Goal: Task Accomplishment & Management: Complete application form

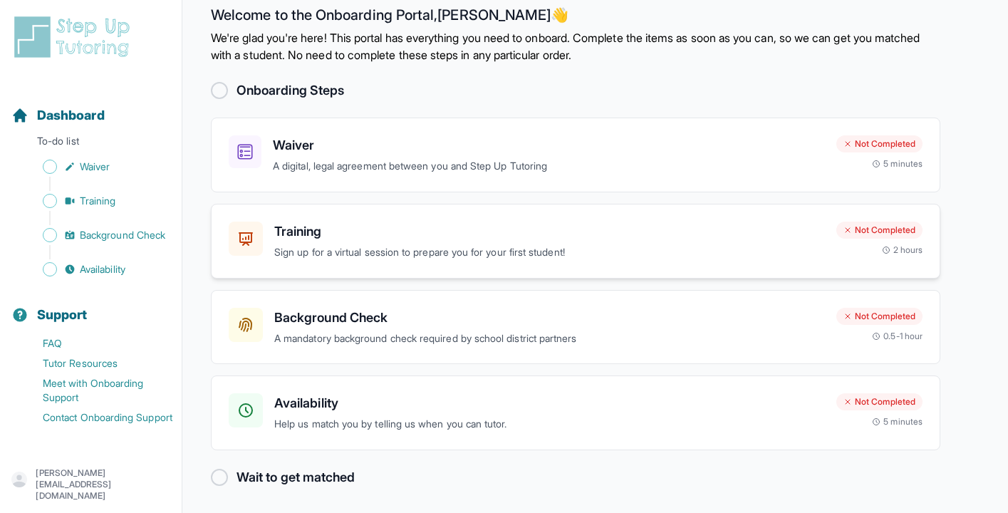
scroll to position [25, 0]
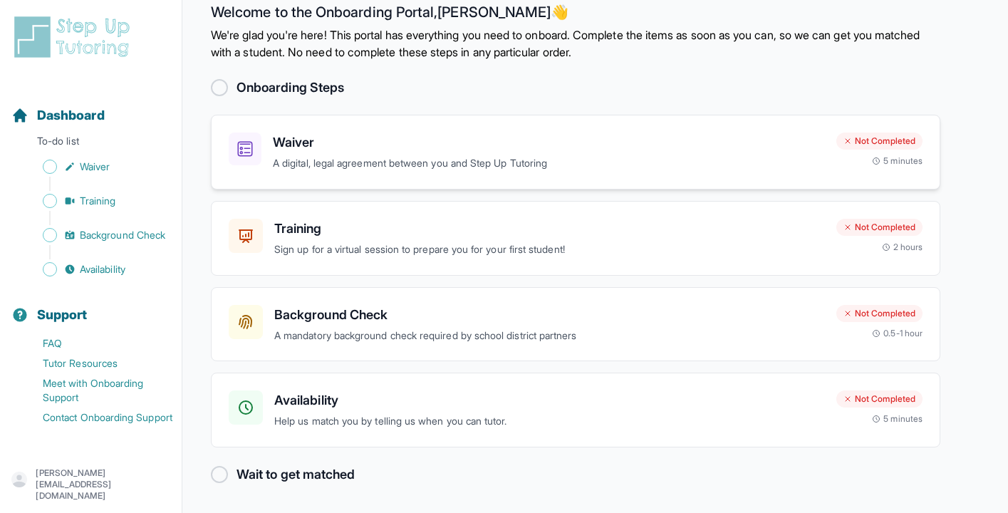
click at [490, 151] on h3 "Waiver" at bounding box center [549, 142] width 552 height 20
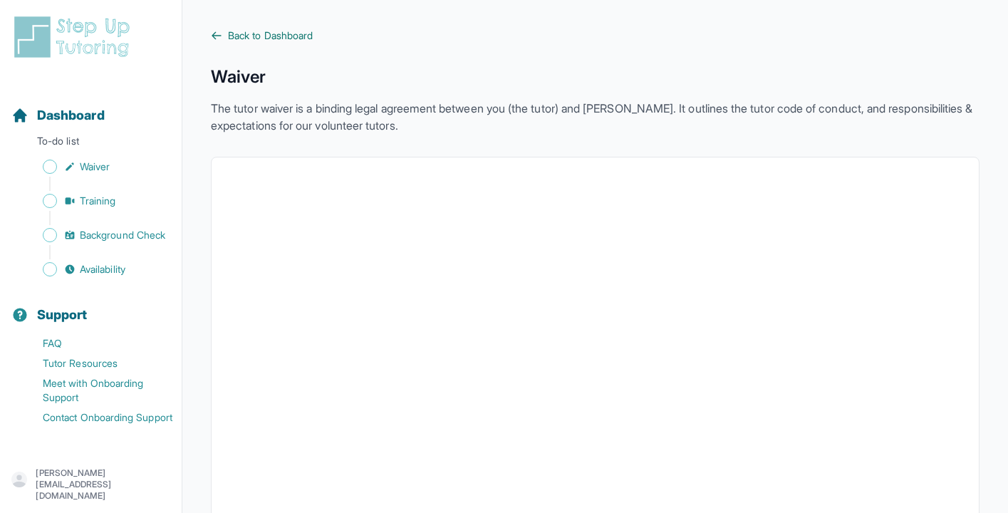
click at [306, 33] on span "Back to Dashboard" at bounding box center [270, 35] width 85 height 14
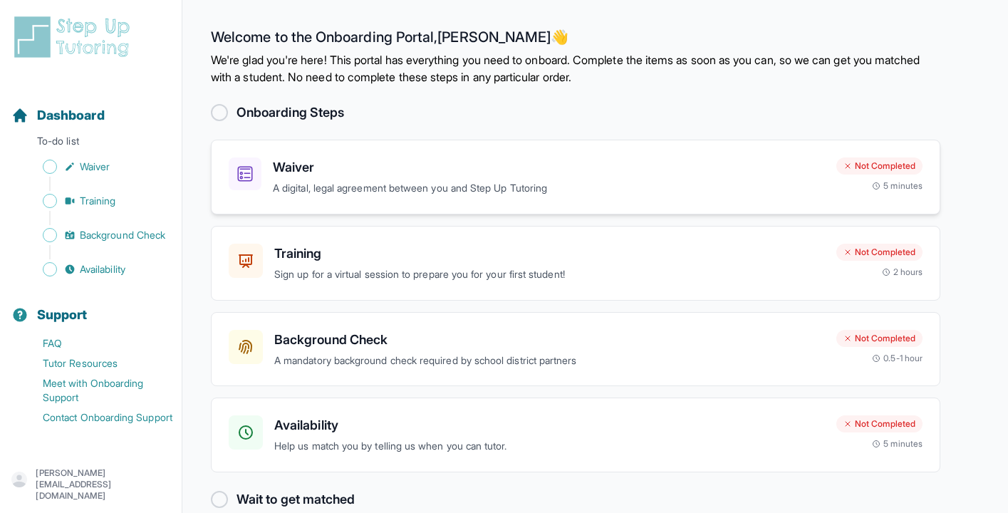
click at [327, 175] on h3 "Waiver" at bounding box center [549, 167] width 552 height 20
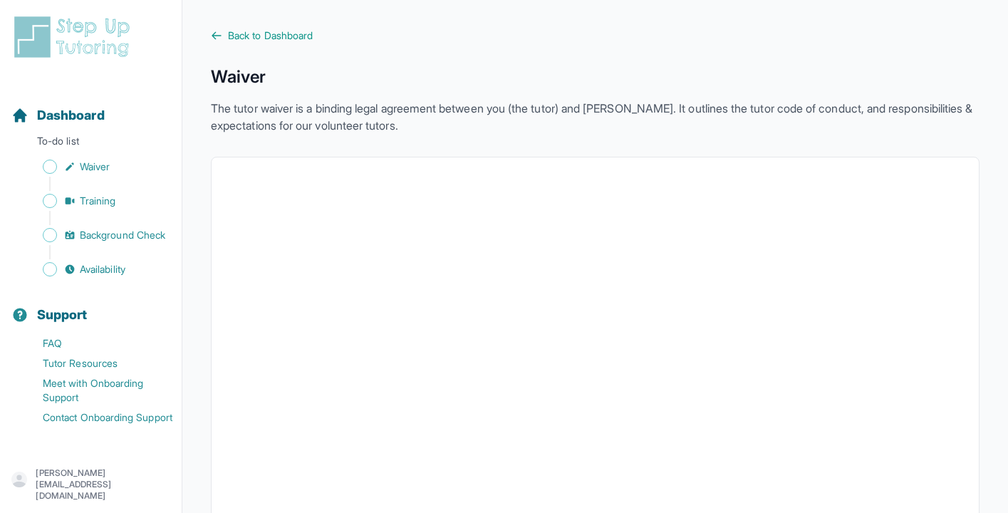
click at [252, 34] on span "Back to Dashboard" at bounding box center [270, 35] width 85 height 14
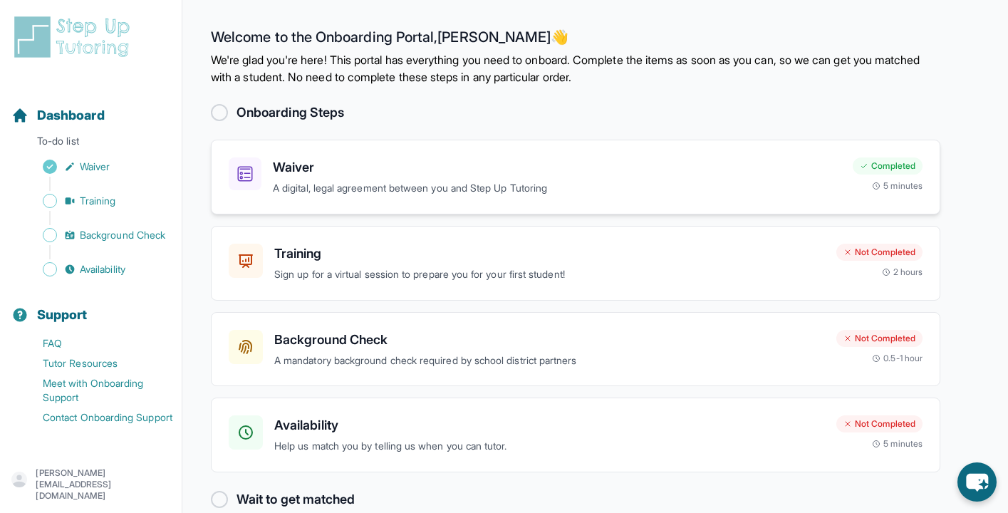
scroll to position [25, 0]
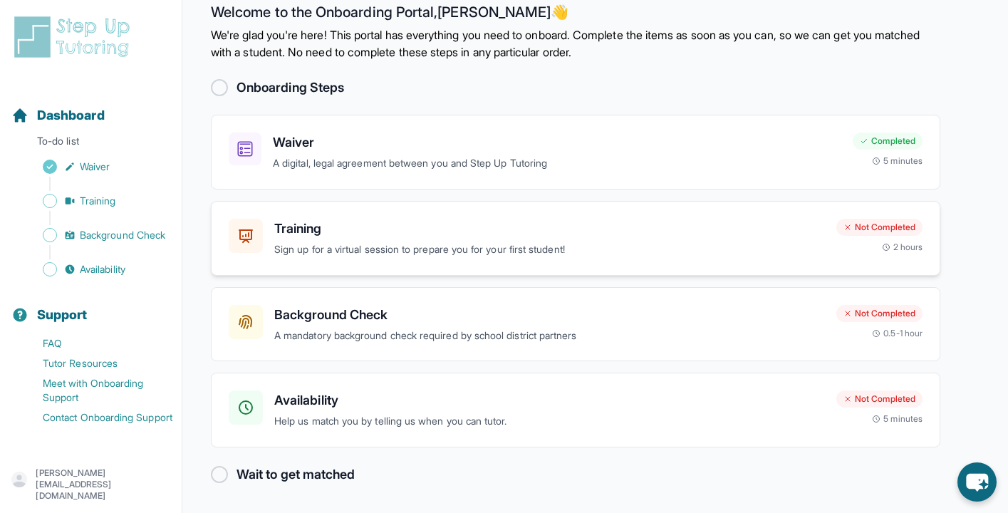
click at [397, 234] on h3 "Training" at bounding box center [549, 229] width 550 height 20
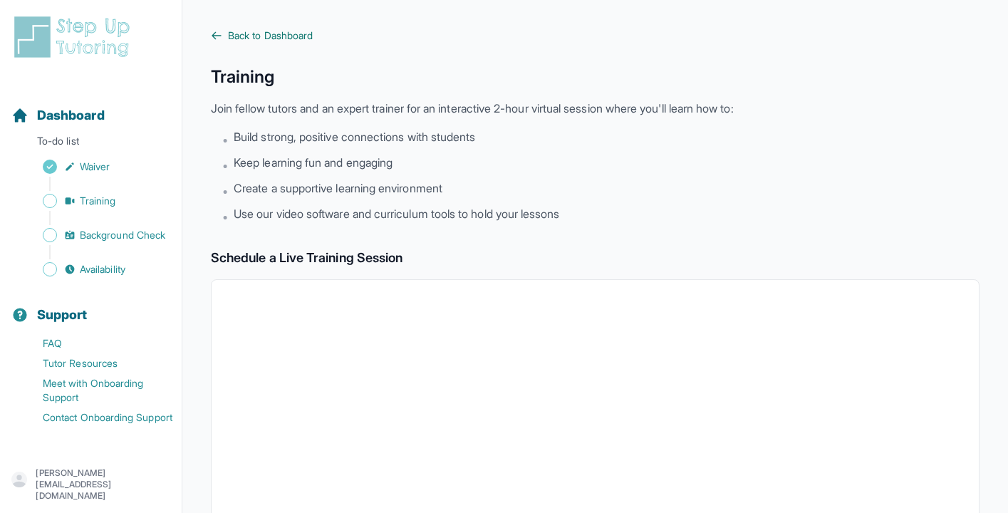
click at [303, 30] on span "Back to Dashboard" at bounding box center [270, 35] width 85 height 14
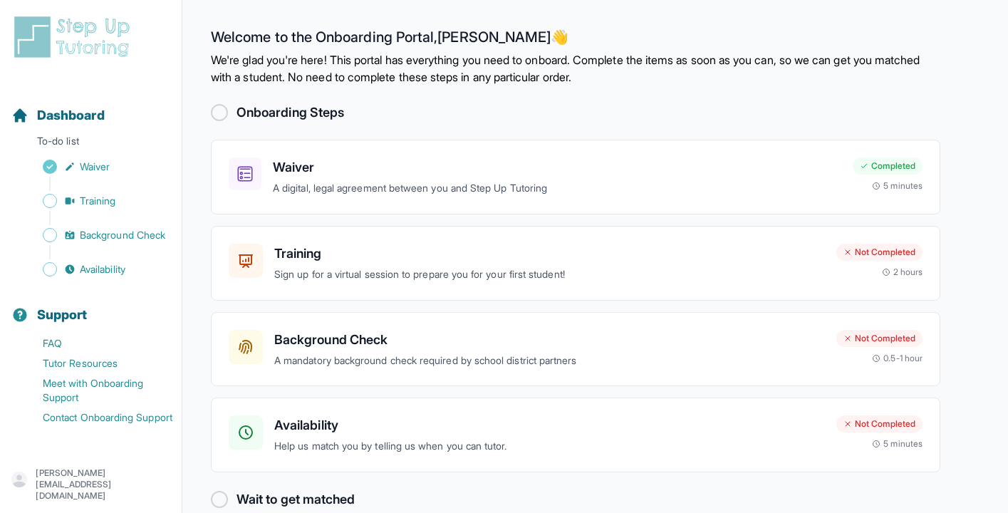
scroll to position [25, 0]
click at [292, 252] on h3 "Training" at bounding box center [549, 254] width 550 height 20
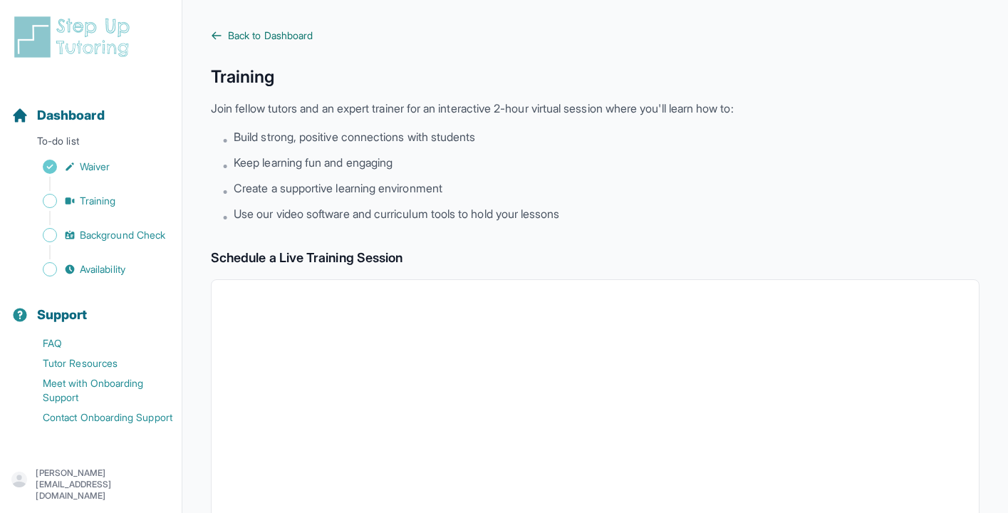
click at [237, 36] on span "Back to Dashboard" at bounding box center [270, 35] width 85 height 14
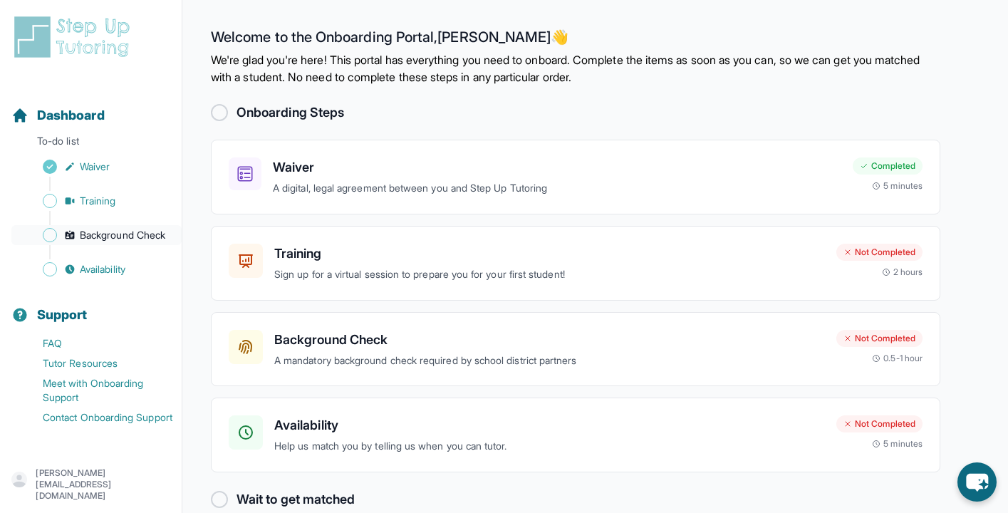
scroll to position [25, 0]
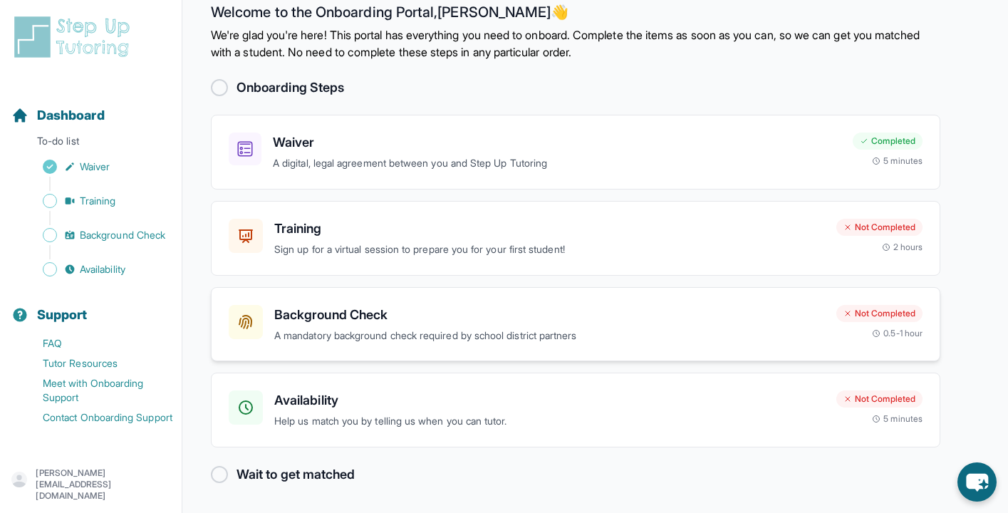
click at [346, 315] on h3 "Background Check" at bounding box center [549, 315] width 550 height 20
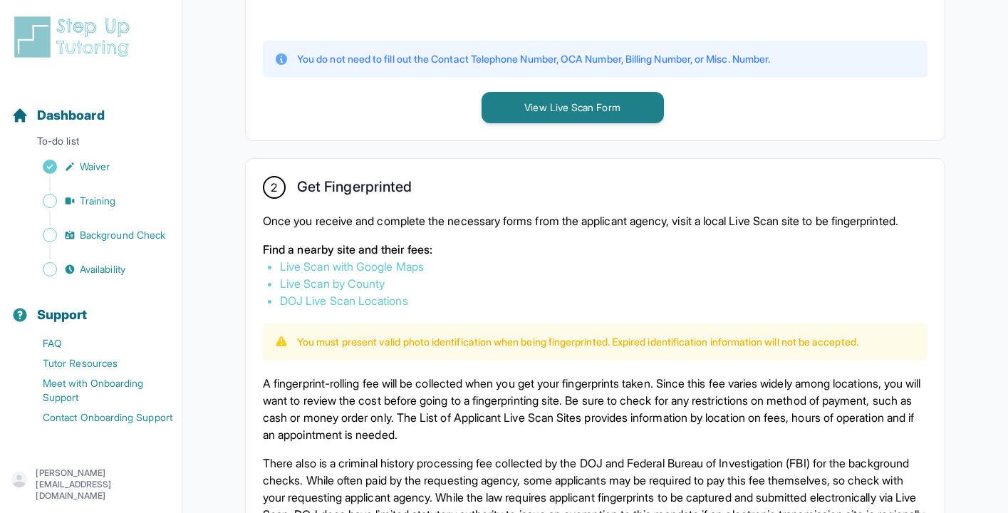
scroll to position [682, 0]
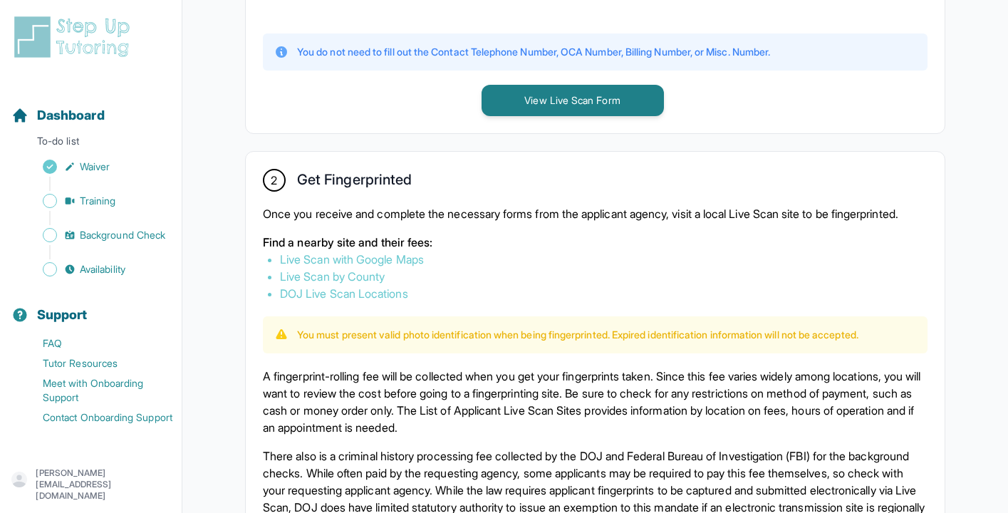
click at [358, 266] on link "Live Scan with Google Maps" at bounding box center [352, 259] width 144 height 14
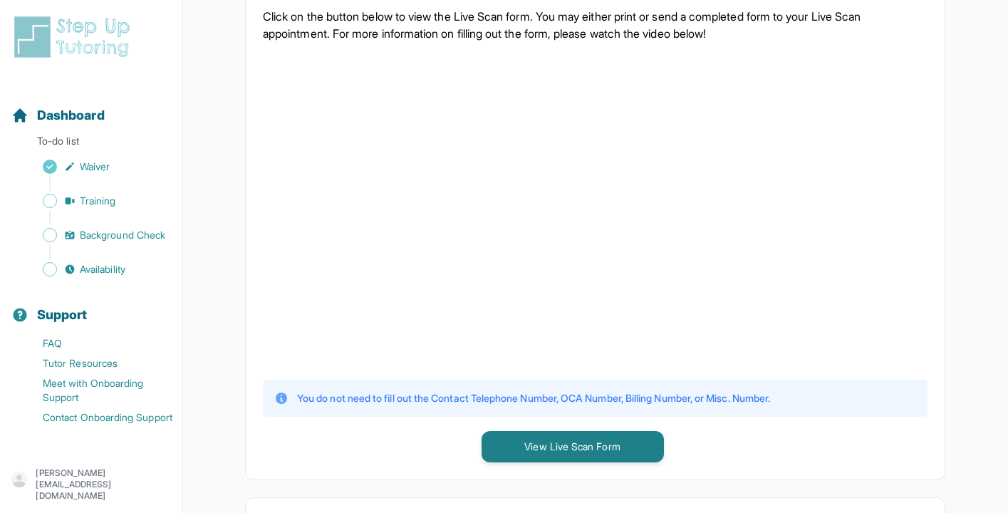
scroll to position [0, 0]
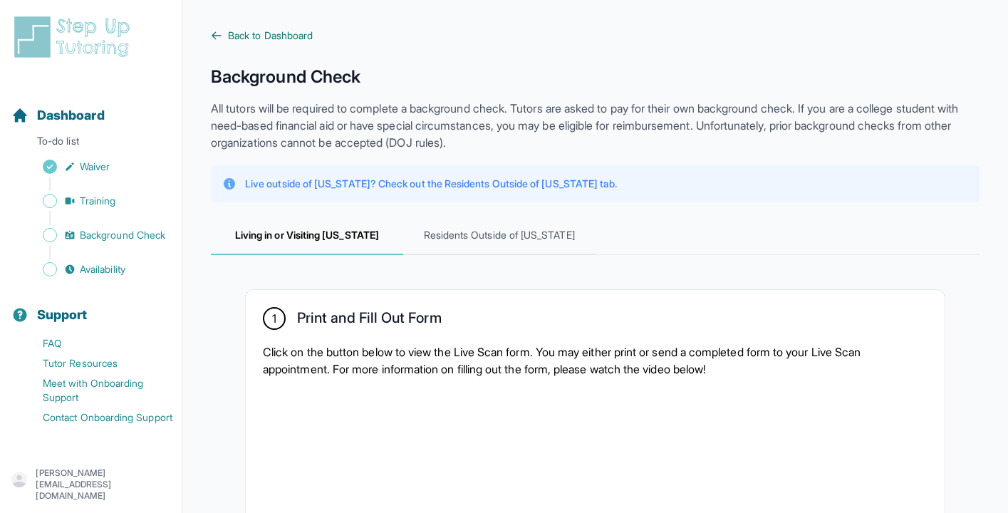
click at [264, 33] on span "Back to Dashboard" at bounding box center [270, 35] width 85 height 14
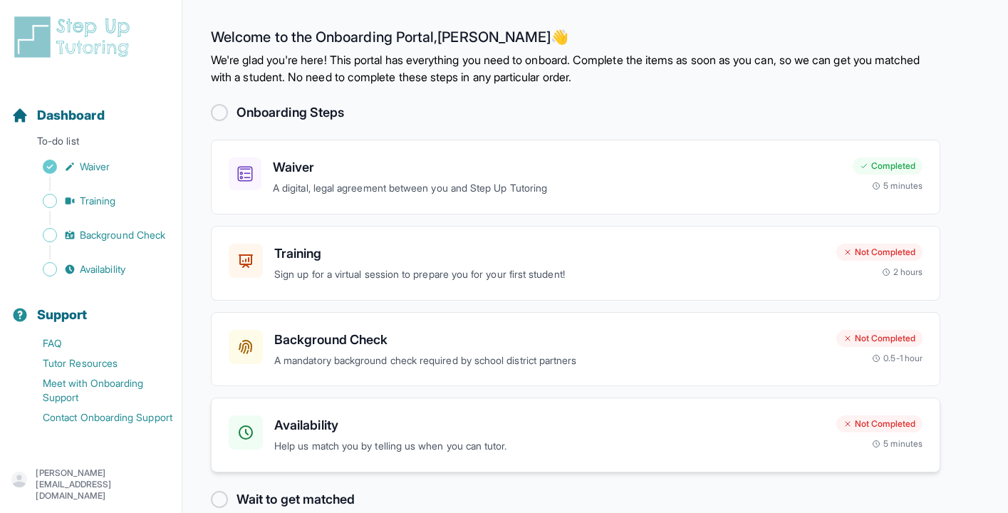
scroll to position [25, 0]
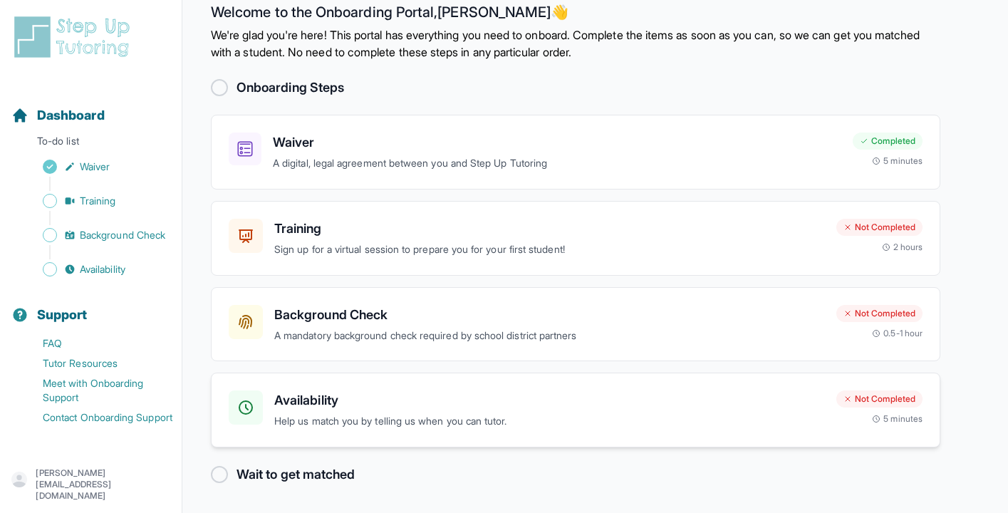
click at [319, 390] on h3 "Availability" at bounding box center [549, 400] width 550 height 20
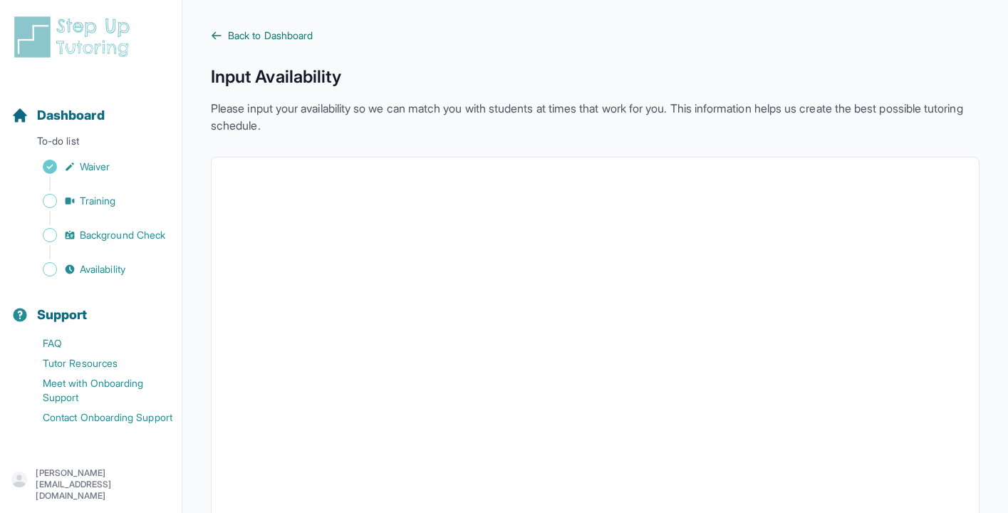
click at [251, 30] on span "Back to Dashboard" at bounding box center [270, 35] width 85 height 14
